Goal: Information Seeking & Learning: Compare options

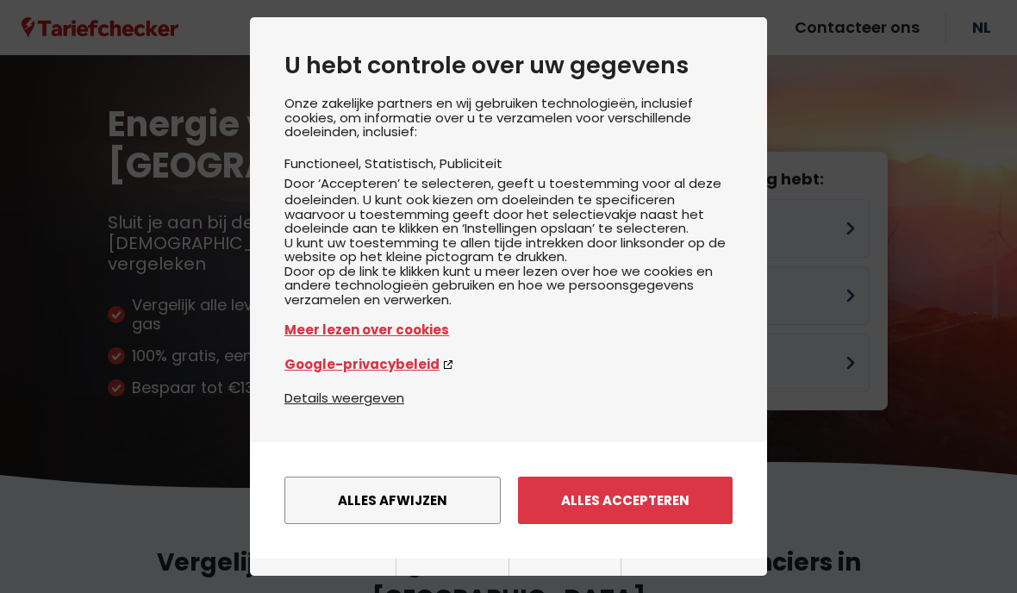
click at [662, 477] on button "Alles accepteren" at bounding box center [625, 500] width 215 height 47
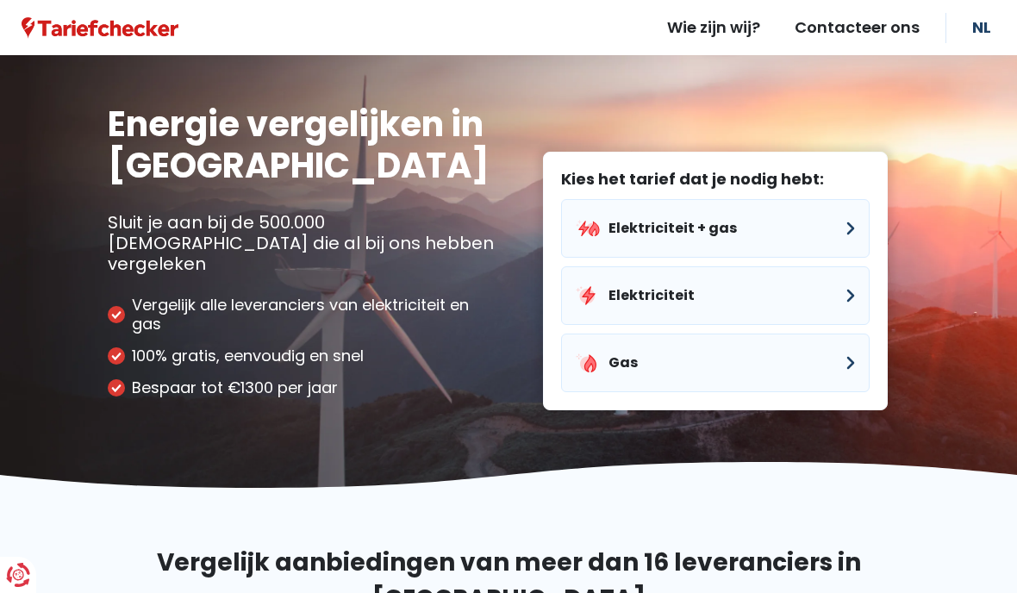
click at [833, 269] on button "Elektriciteit" at bounding box center [715, 295] width 309 height 59
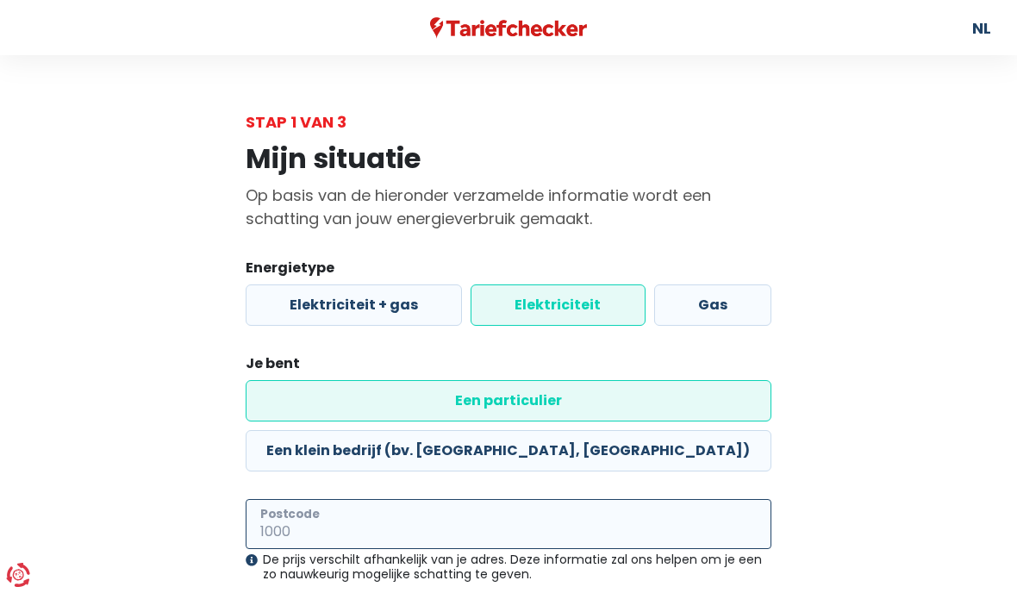
click at [330, 499] on input "Postcode" at bounding box center [509, 524] width 526 height 50
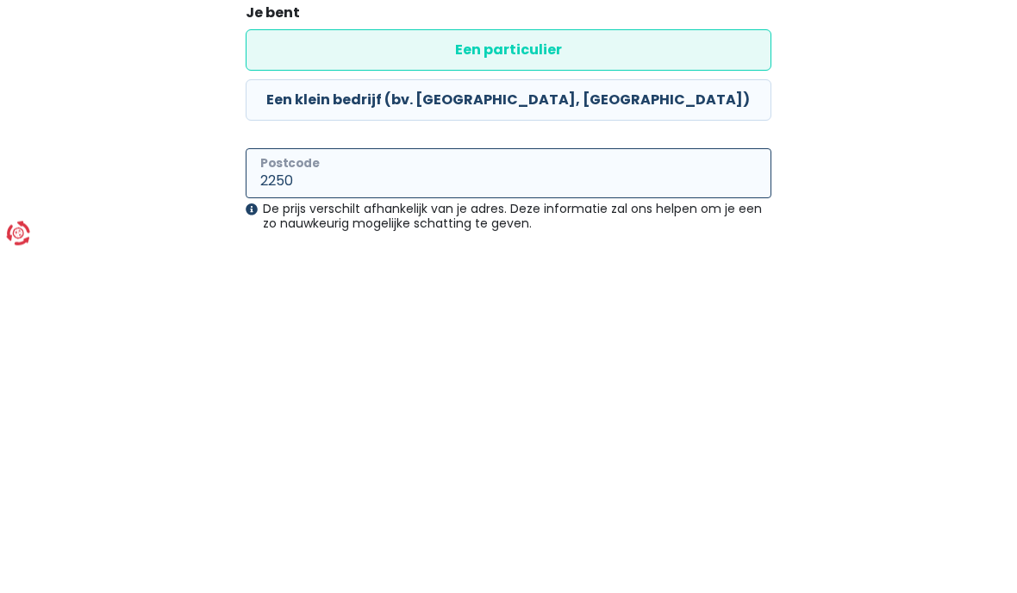
type input "2250"
click at [933, 103] on main "Stap 1 van 3 Mijn situatie Op basis van de hieronder verzamelde informatie word…" at bounding box center [508, 424] width 1017 height 645
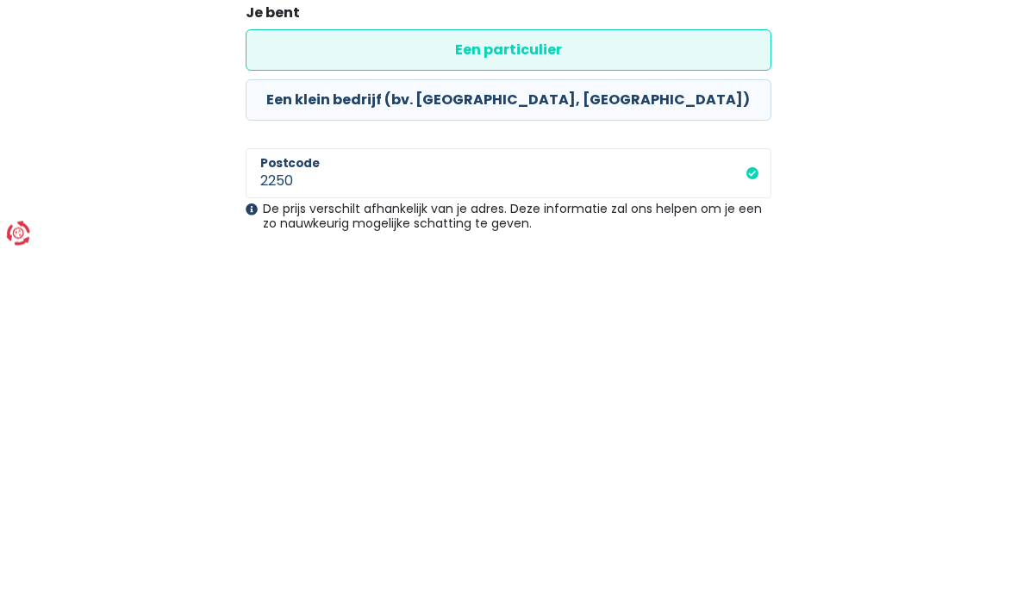
scroll to position [97, 0]
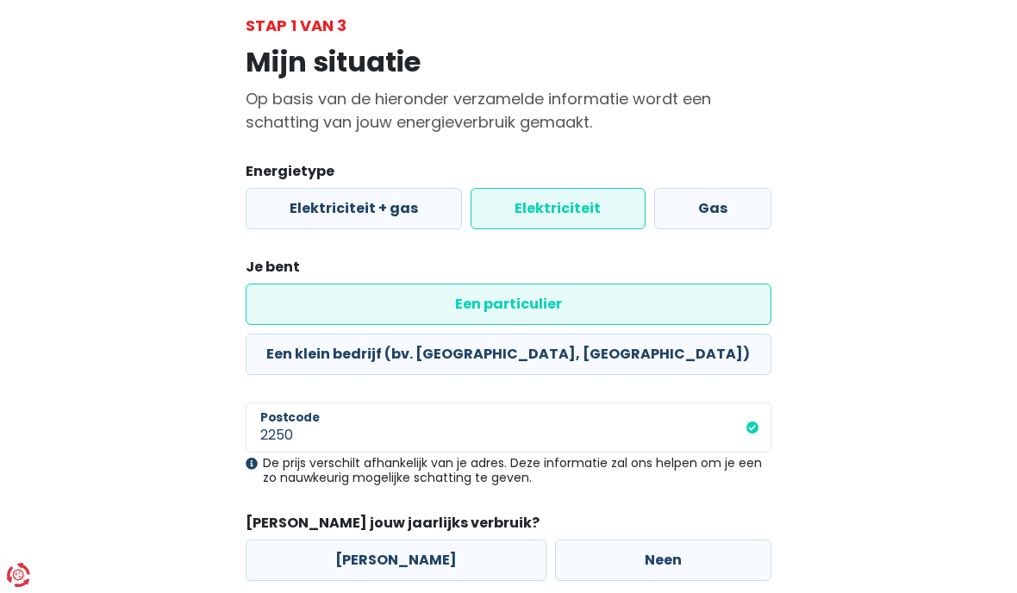
click at [427, 539] on label "[PERSON_NAME]" at bounding box center [396, 559] width 301 height 41
click at [427, 539] on input "[PERSON_NAME]" at bounding box center [396, 559] width 301 height 41
radio input "true"
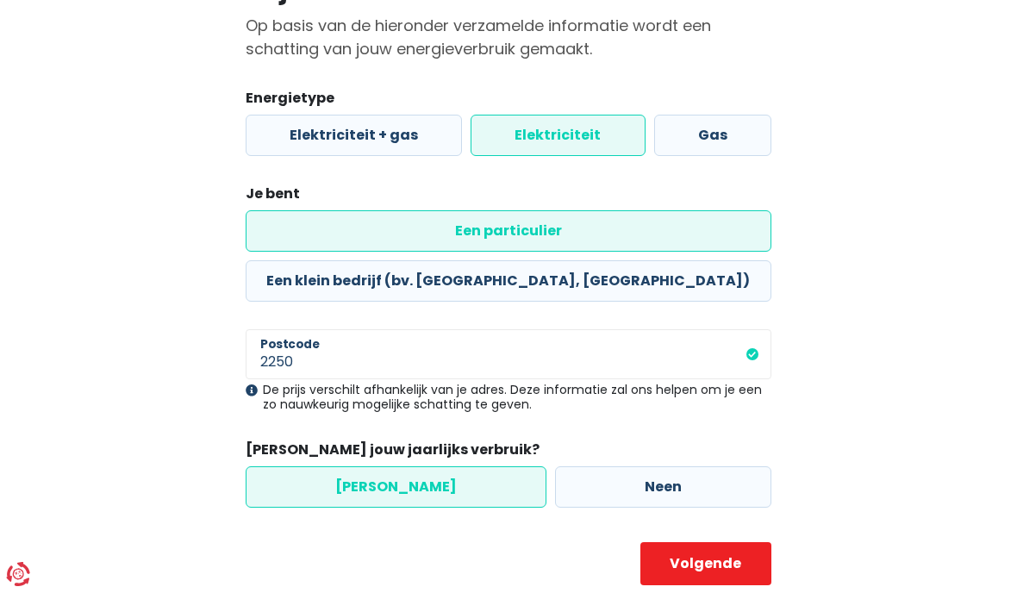
select select
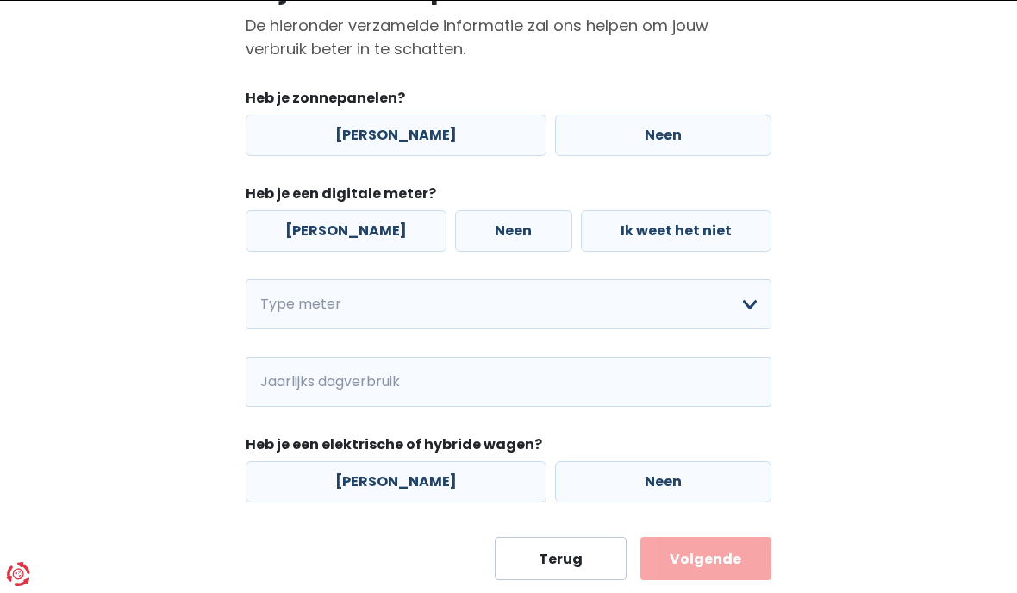
scroll to position [0, 0]
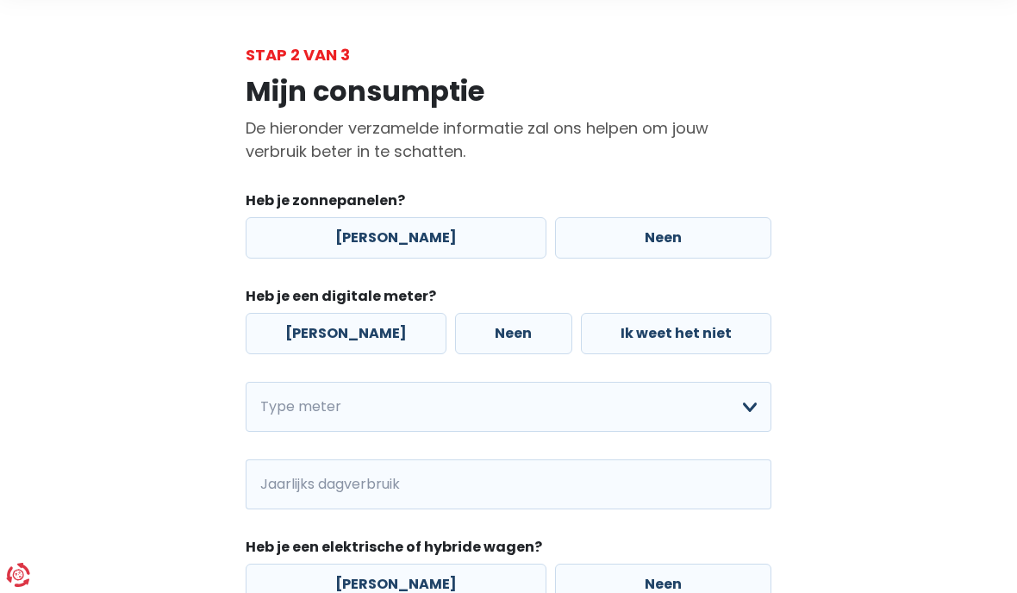
click at [676, 243] on label "Neen" at bounding box center [663, 237] width 216 height 41
click at [676, 243] on input "Neen" at bounding box center [663, 237] width 216 height 41
radio input "true"
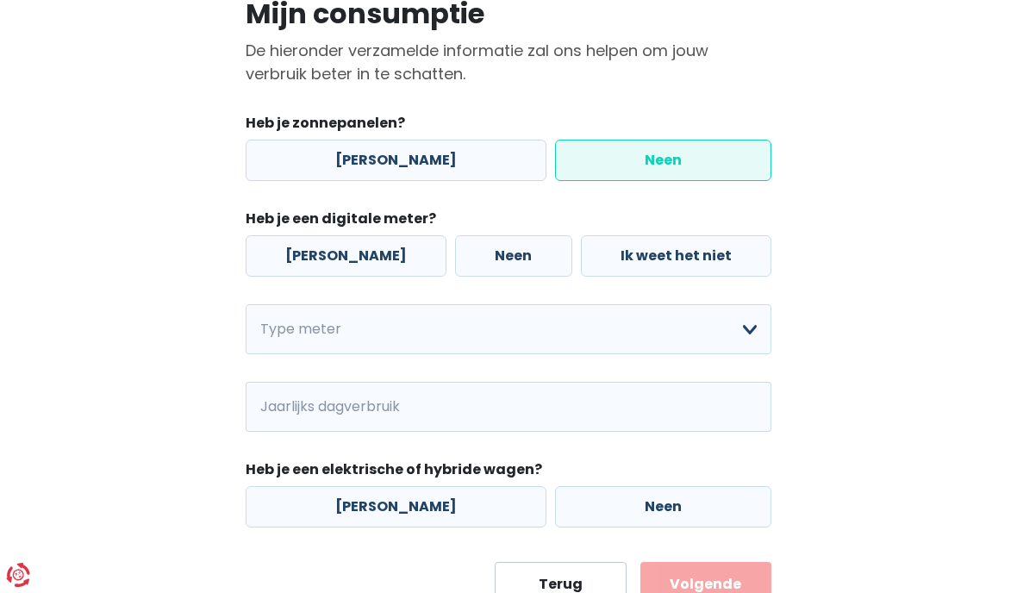
scroll to position [143, 0]
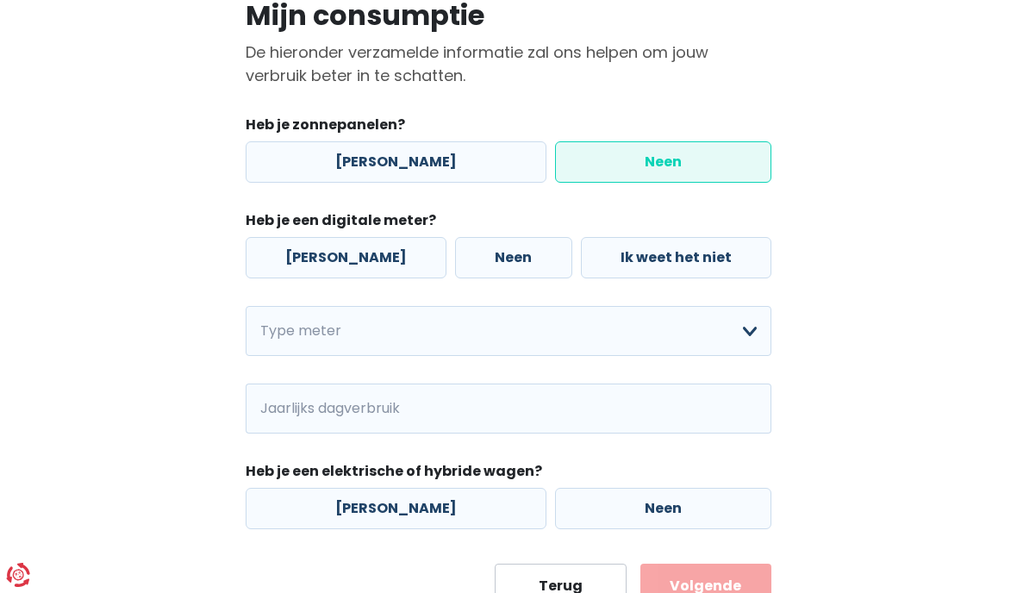
click at [496, 278] on label "Neen" at bounding box center [513, 257] width 116 height 41
click at [496, 278] on input "Neen" at bounding box center [513, 257] width 116 height 41
radio input "true"
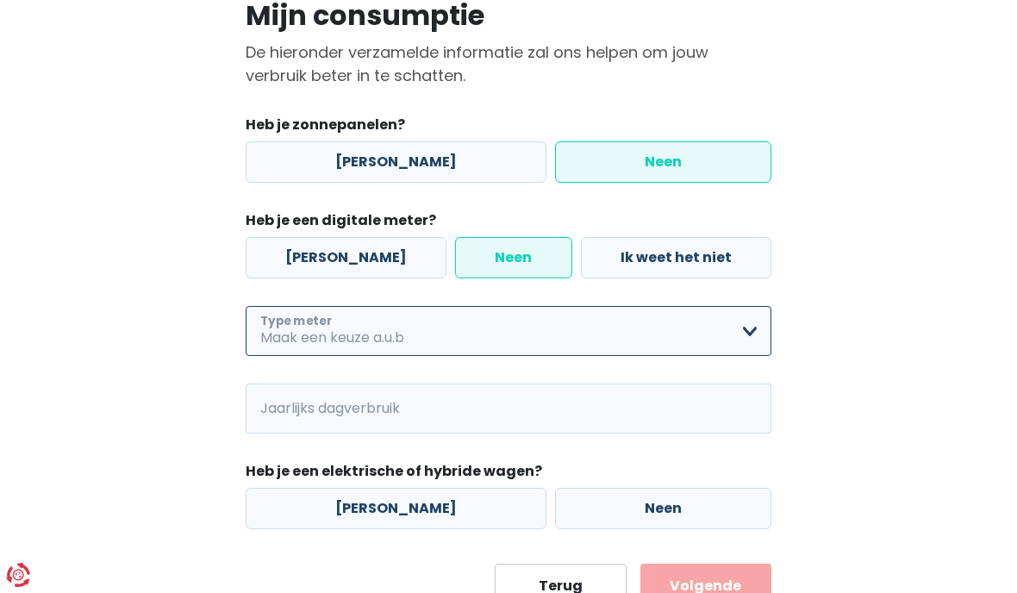
click at [652, 340] on select "Enkelvoudig Tweevoudig Enkelvoudig + uitsluitend nachttarief Tweevoudig + uitsl…" at bounding box center [509, 331] width 526 height 50
select select "day_single_rate"
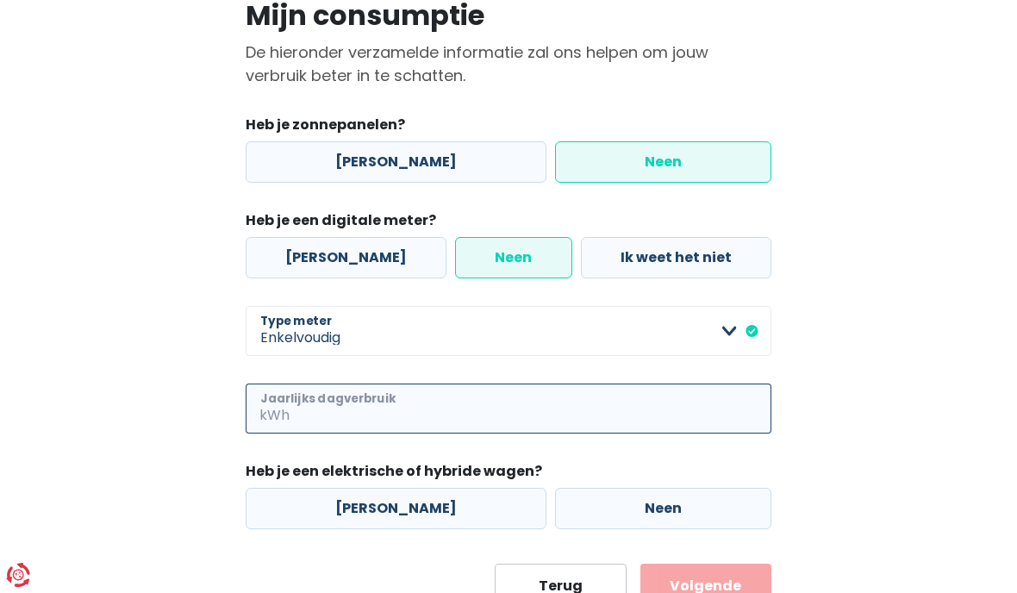
click at [475, 423] on input "Jaarlijks dagverbruik" at bounding box center [532, 409] width 478 height 50
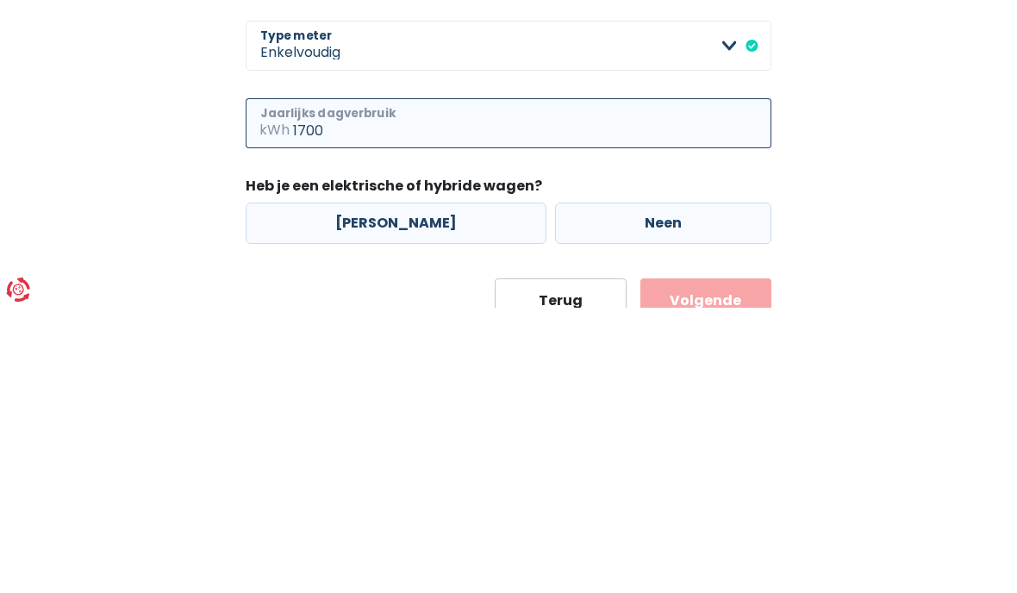
type input "1700"
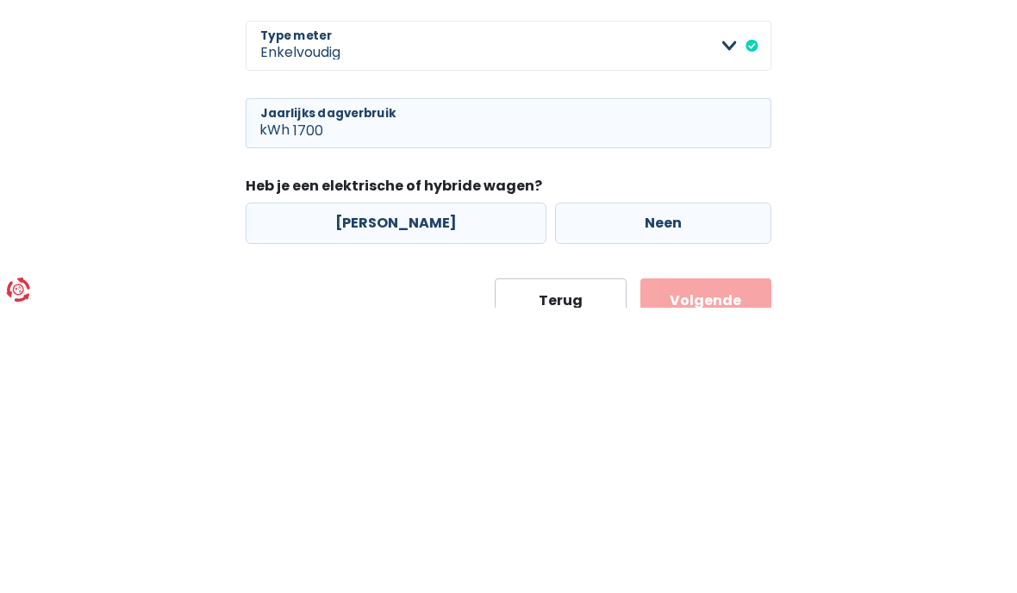
click at [983, 190] on main "Stap 2 van 3 Mijn consumptie De hieronder verzamelde informatie zal ons helpen …" at bounding box center [508, 286] width 1017 height 639
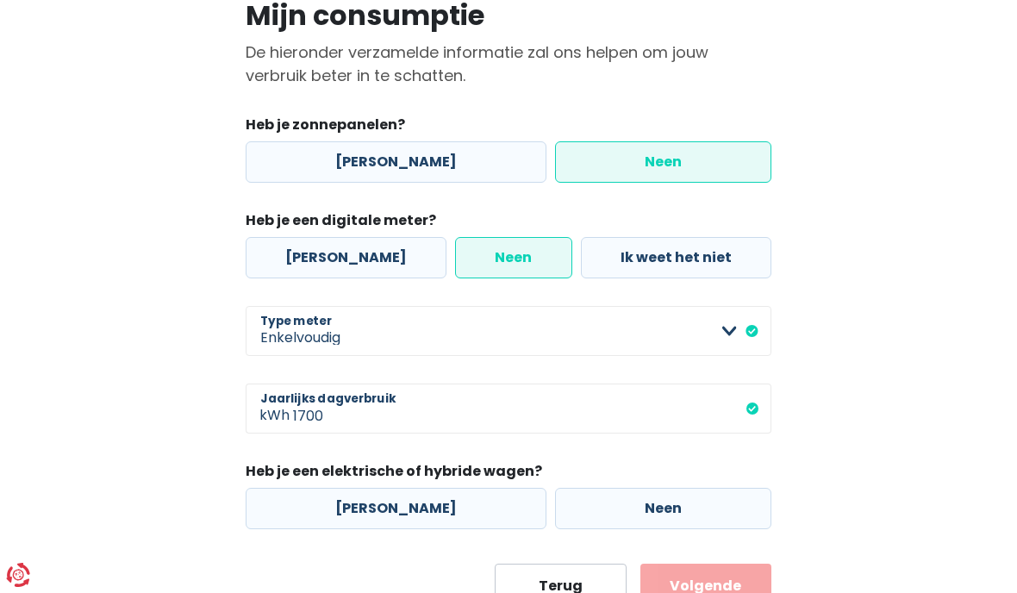
click at [555, 517] on label "Neen" at bounding box center [663, 508] width 216 height 41
click at [555, 517] on input "Neen" at bounding box center [663, 508] width 216 height 41
radio input "true"
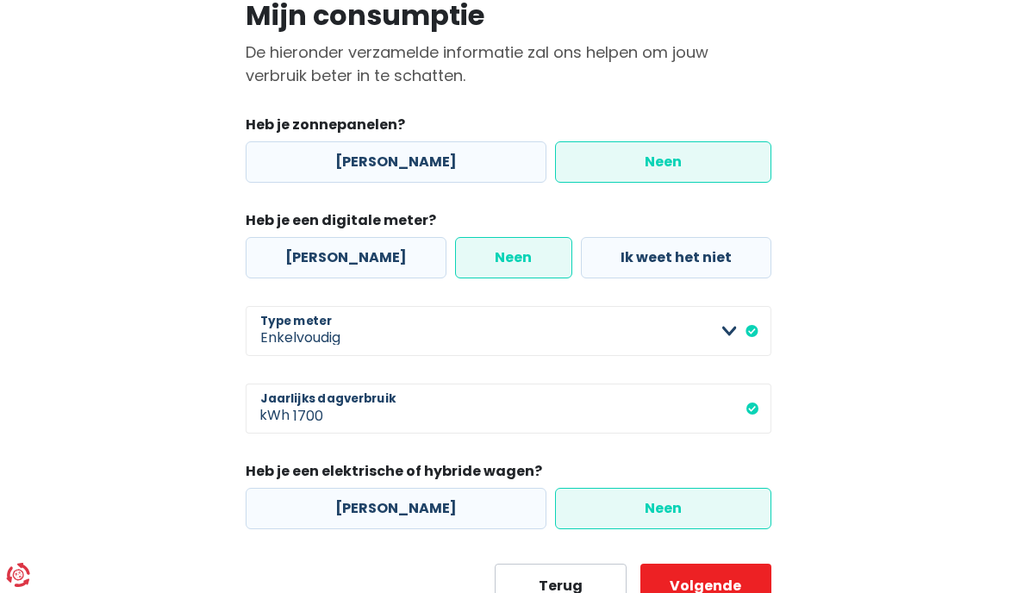
click at [722, 588] on button "Volgende" at bounding box center [705, 585] width 131 height 43
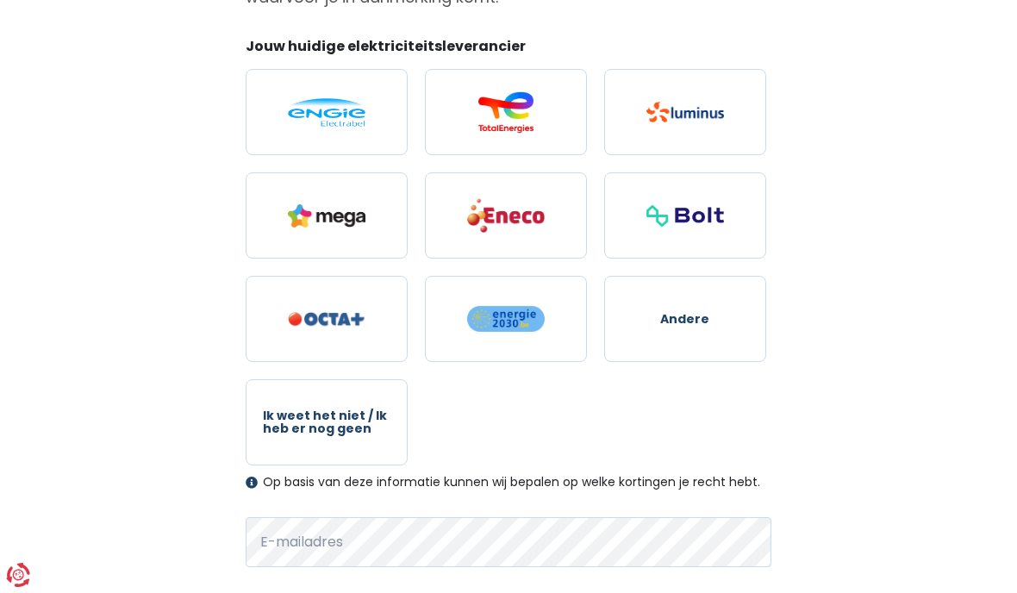
scroll to position [255, 0]
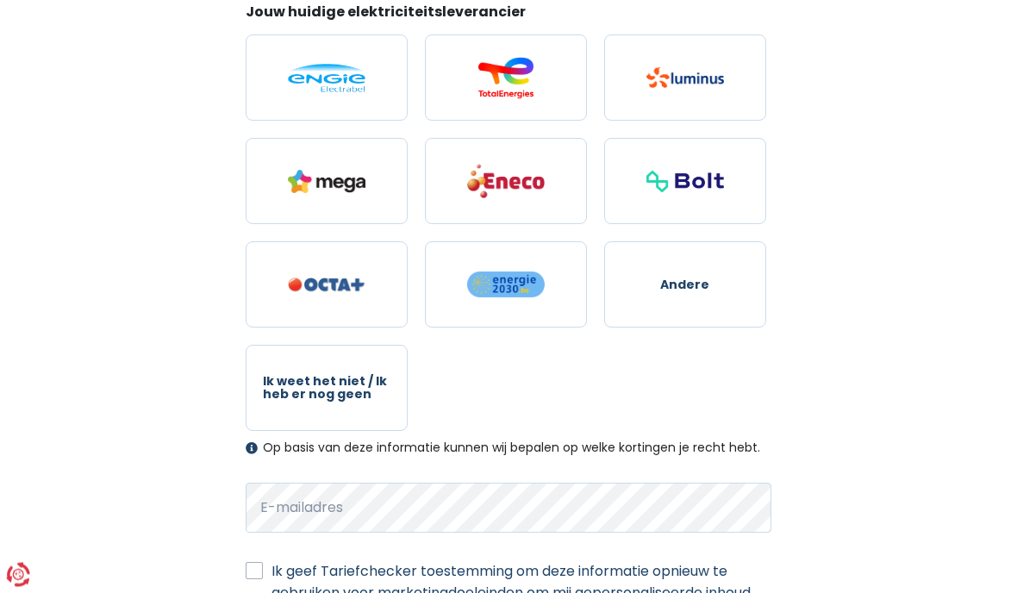
click at [362, 395] on span "Ik weet het niet / Ik heb er nog geen" at bounding box center [327, 389] width 128 height 27
click at [362, 395] on input "Ik weet het niet / Ik heb er nog geen" at bounding box center [327, 389] width 162 height 86
radio input "true"
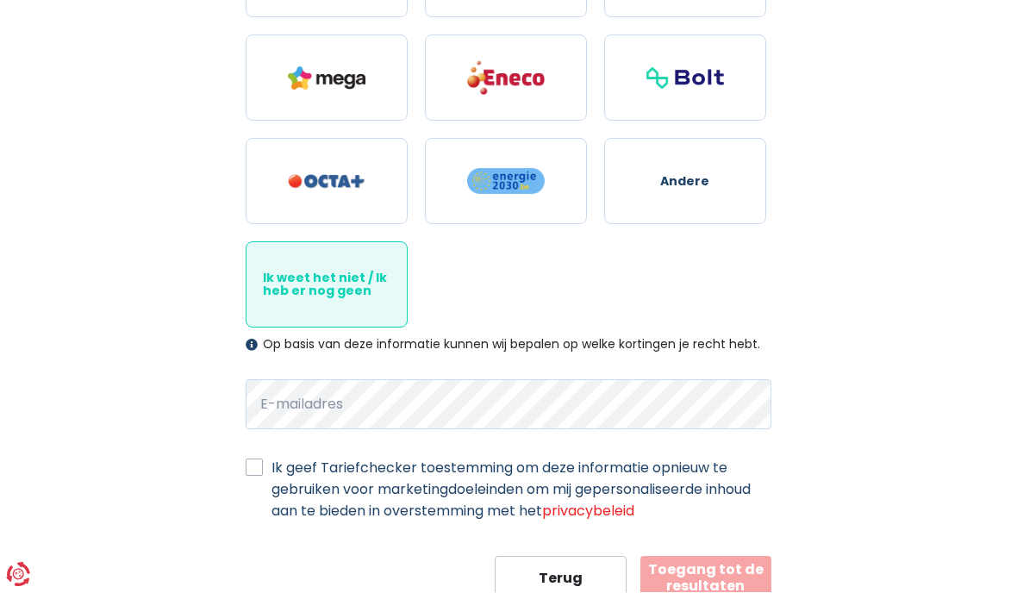
scroll to position [351, 0]
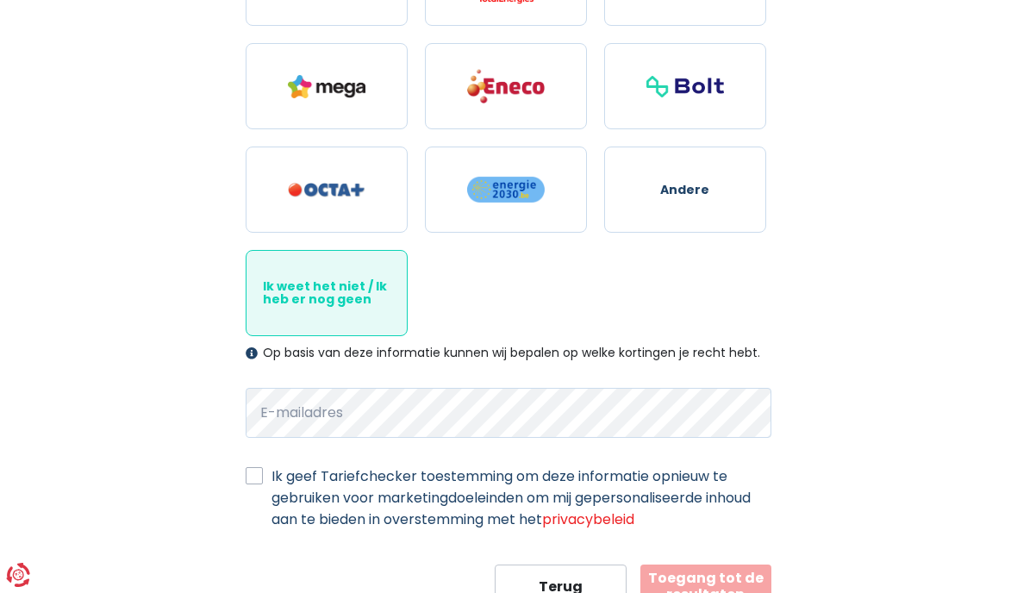
click at [243, 496] on div "Mijn persoonlijke gegevens Deze informatie zal worden gebruikt om alle aanbiedi…" at bounding box center [509, 195] width 552 height 825
click at [272, 479] on label "Ik geef Tariefchecker toestemming om deze informatie opnieuw te gebruiken voor …" at bounding box center [521, 497] width 500 height 65
click at [263, 479] on input "Ik geef Tariefchecker toestemming om deze informatie opnieuw te gebruiken voor …" at bounding box center [254, 473] width 17 height 17
checkbox input "true"
click at [521, 385] on form "Jouw huidige elektriciteitsleverancier Andere Ik weet het niet / Ik heb er nog …" at bounding box center [509, 257] width 526 height 701
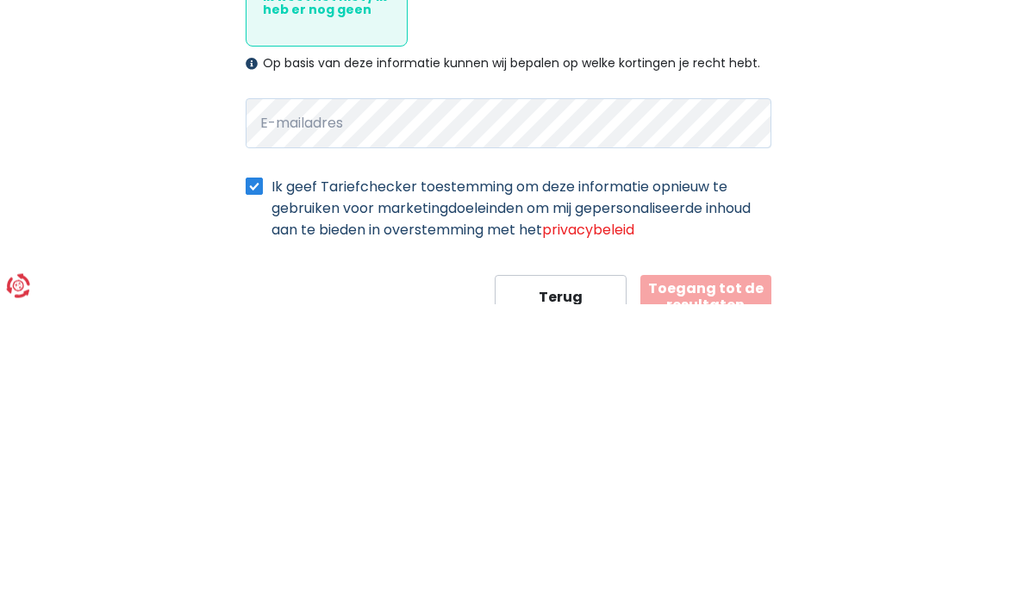
click at [911, 159] on div "Mijn persoonlijke gegevens Deze informatie zal worden gebruikt om alle aanbiedi…" at bounding box center [508, 195] width 827 height 825
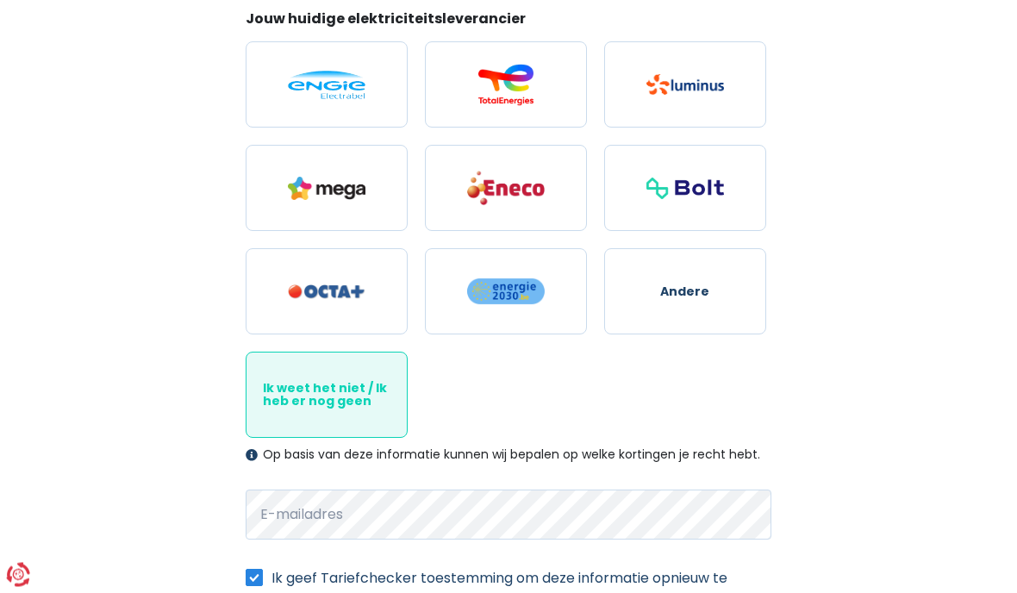
scroll to position [0, 0]
